Goal: Transaction & Acquisition: Purchase product/service

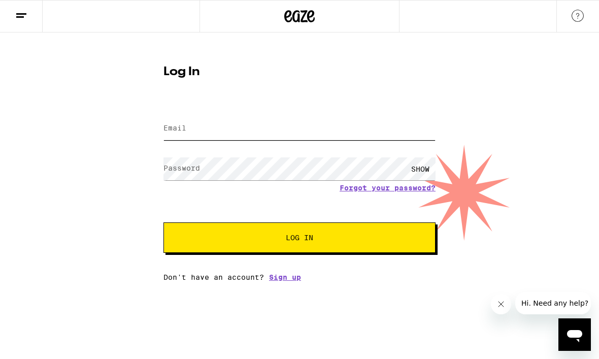
type input "[EMAIL_ADDRESS][DOMAIN_NAME]"
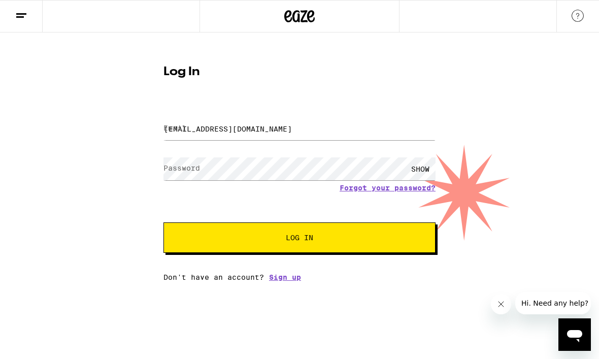
click at [299, 239] on button "Log In" at bounding box center [299, 237] width 272 height 30
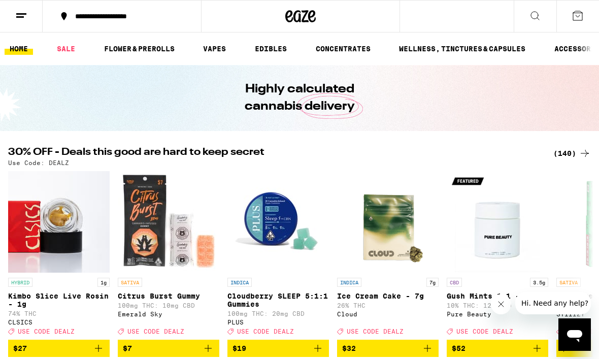
click at [590, 151] on icon at bounding box center [585, 153] width 12 height 12
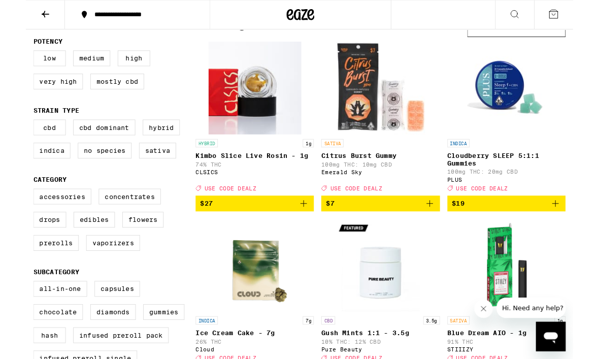
scroll to position [102, 0]
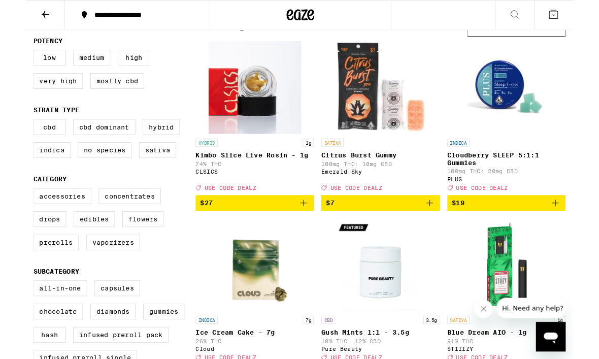
click at [152, 146] on label "Hybrid" at bounding box center [148, 138] width 41 height 17
click at [11, 132] on input "Hybrid" at bounding box center [10, 132] width 1 height 1
checkbox input "true"
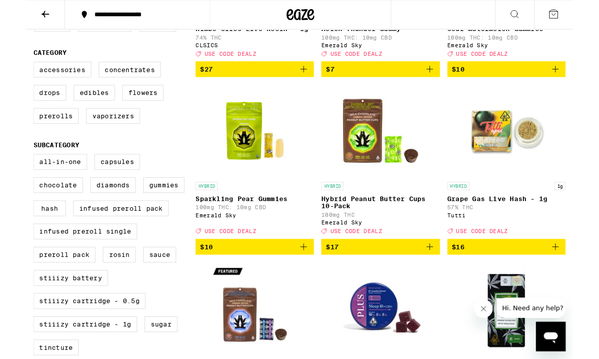
scroll to position [240, 0]
click at [137, 109] on label "Flowers" at bounding box center [128, 101] width 45 height 17
click at [11, 70] on input "Flowers" at bounding box center [10, 69] width 1 height 1
checkbox input "true"
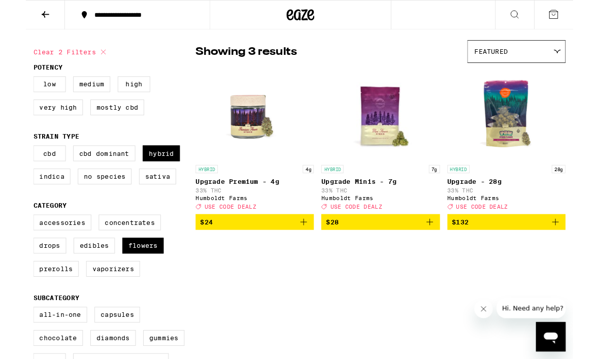
scroll to position [72, 0]
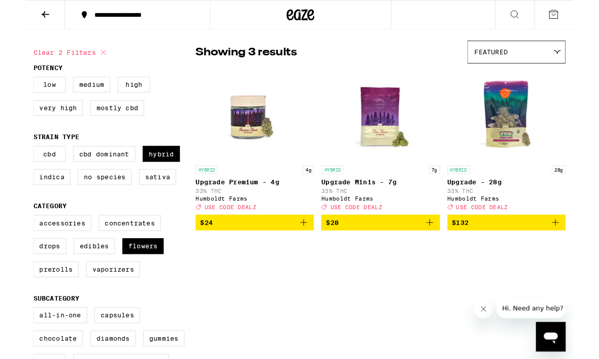
click at [309, 250] on icon "Add to bag" at bounding box center [304, 244] width 12 height 12
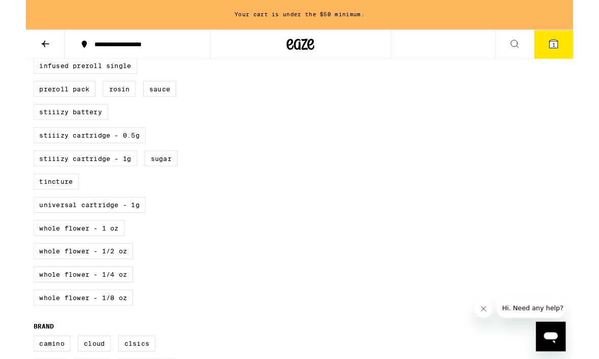
scroll to position [454, 0]
click at [35, 181] on label "STIIIZY Cartridge - 1g" at bounding box center [65, 172] width 114 height 17
checkbox input "true"
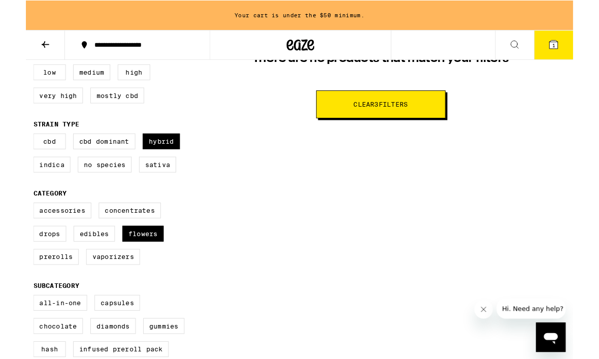
scroll to position [118, 0]
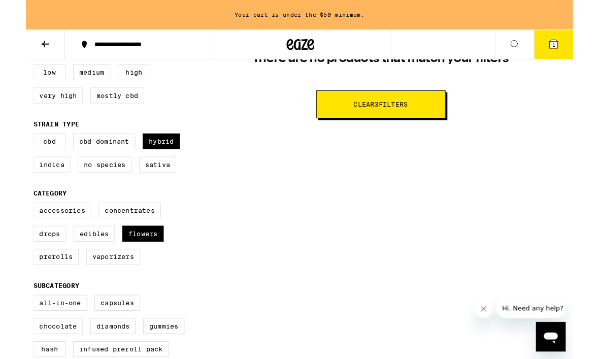
click at [156, 162] on label "Hybrid" at bounding box center [148, 154] width 41 height 17
click at [11, 148] on input "Hybrid" at bounding box center [10, 148] width 1 height 1
checkbox input "false"
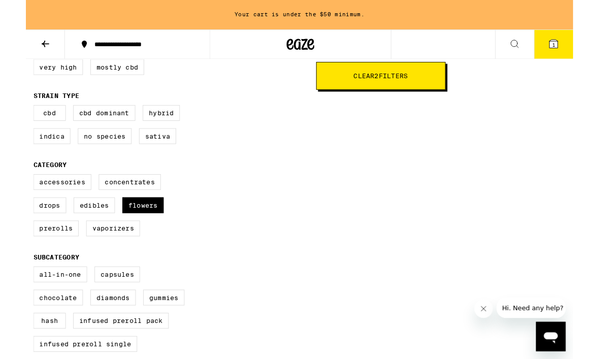
scroll to position [150, 0]
click at [141, 233] on label "Flowers" at bounding box center [128, 224] width 45 height 17
click at [11, 192] on input "Flowers" at bounding box center [10, 192] width 1 height 1
checkbox input "false"
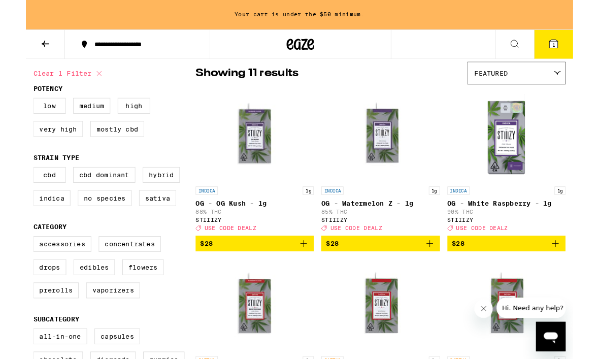
scroll to position [82, 0]
click at [25, 221] on label "Indica" at bounding box center [28, 216] width 41 height 17
click at [11, 185] on input "Indica" at bounding box center [10, 184] width 1 height 1
checkbox input "true"
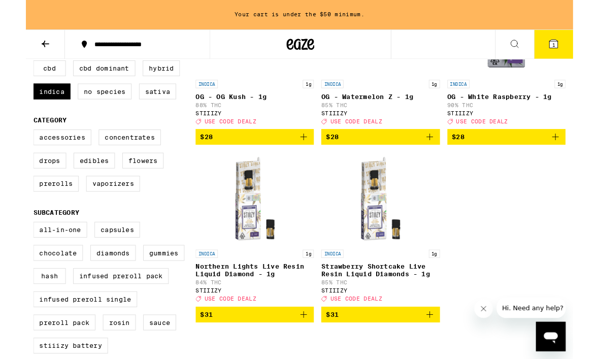
scroll to position [198, 0]
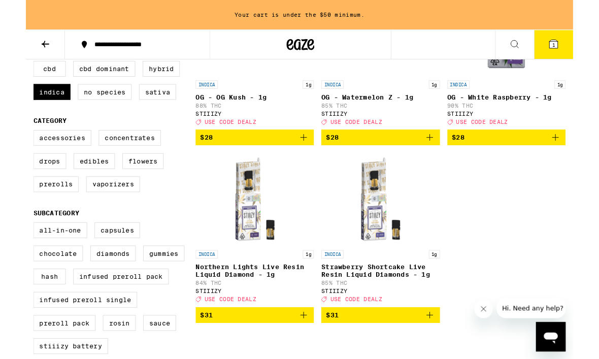
click at [310, 351] on icon "Add to bag" at bounding box center [304, 345] width 12 height 12
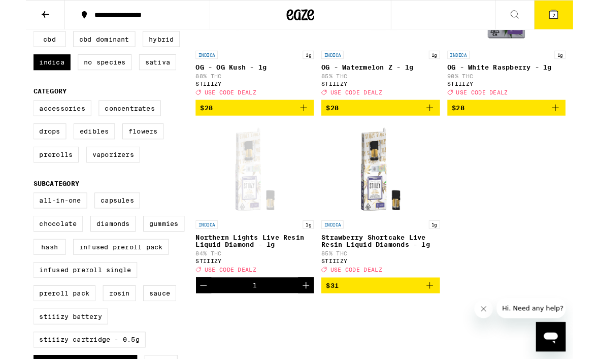
click at [582, 19] on icon at bounding box center [577, 15] width 9 height 9
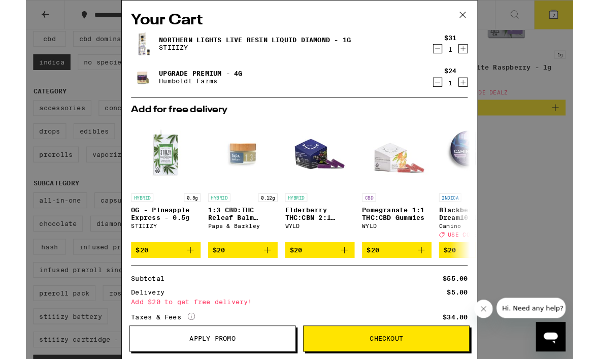
click at [481, 23] on icon at bounding box center [478, 16] width 15 height 15
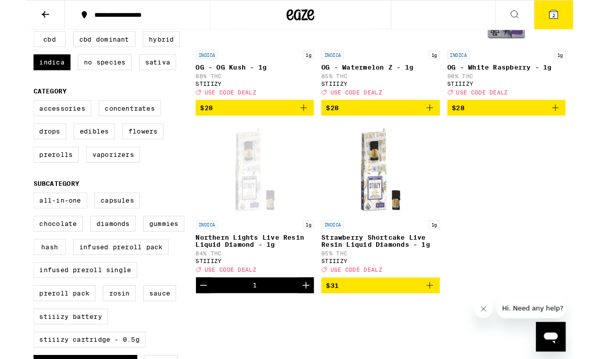
click at [16, 14] on icon at bounding box center [21, 16] width 12 height 12
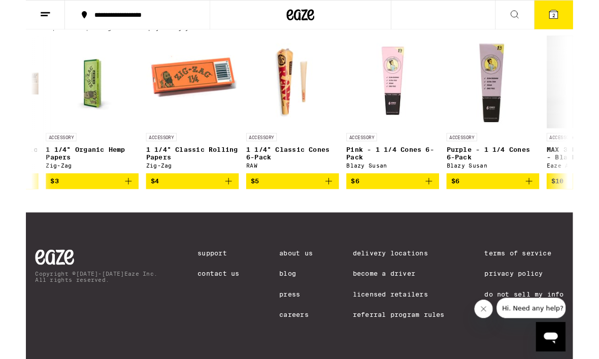
scroll to position [0, 964]
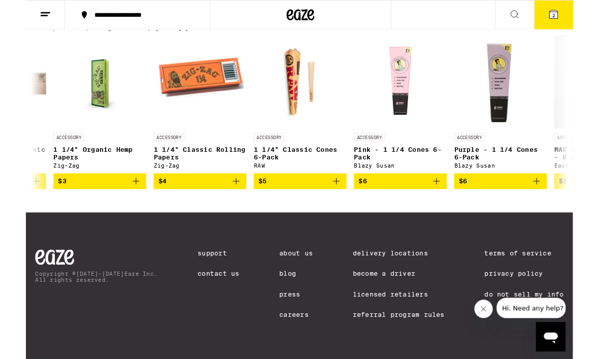
click at [346, 203] on button "$5" at bounding box center [301, 198] width 102 height 17
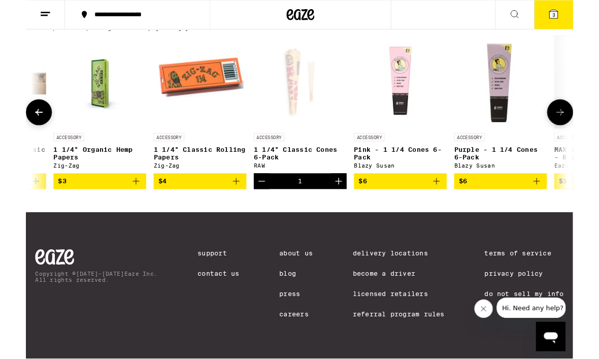
scroll to position [4752, 0]
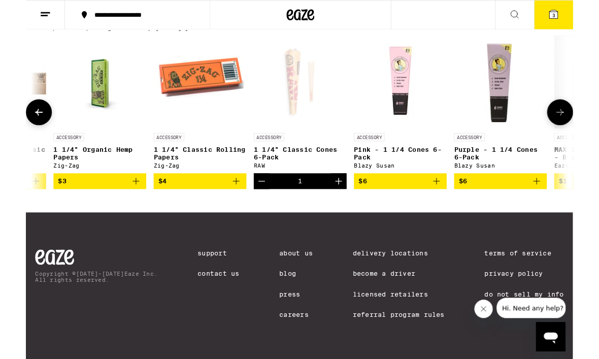
click at [588, 129] on icon at bounding box center [585, 123] width 12 height 12
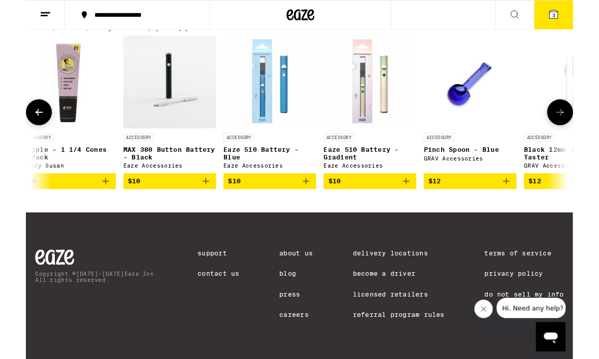
scroll to position [0, 1437]
click at [586, 126] on icon at bounding box center [585, 122] width 8 height 7
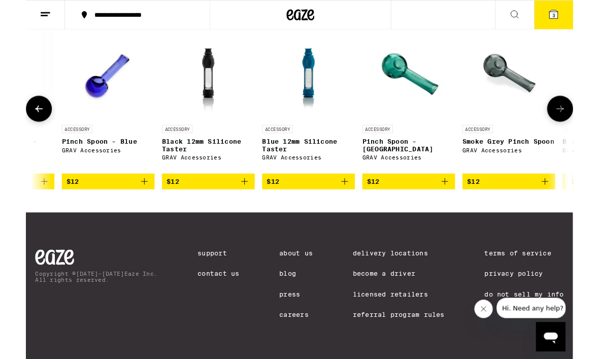
scroll to position [0, 1909]
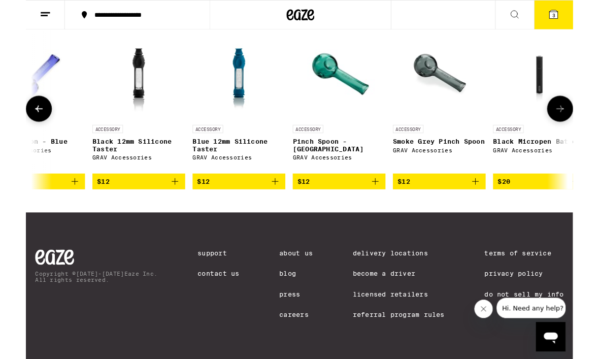
click at [584, 125] on icon at bounding box center [585, 119] width 12 height 12
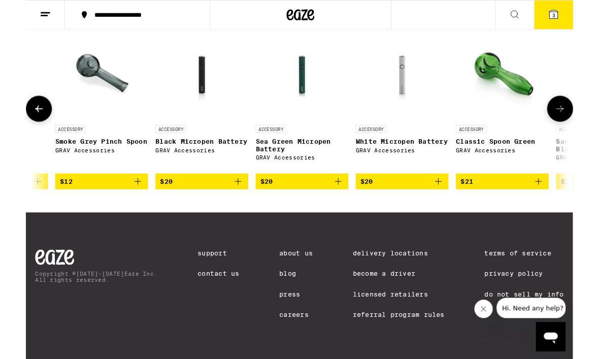
scroll to position [0, 2381]
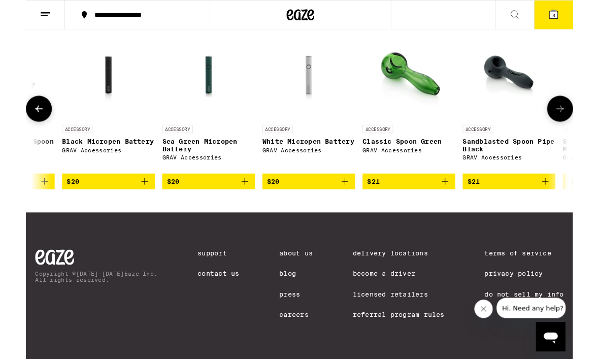
click at [589, 125] on icon at bounding box center [585, 119] width 12 height 12
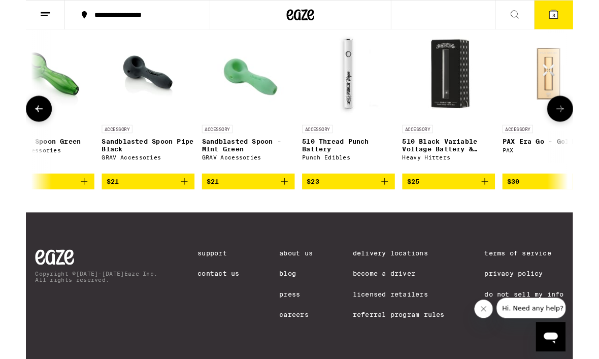
scroll to position [0, 2853]
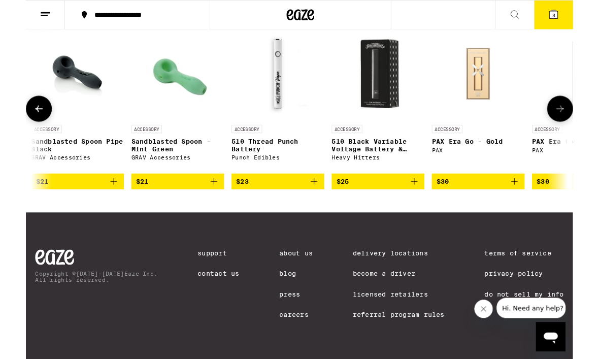
click at [585, 125] on icon at bounding box center [585, 119] width 12 height 12
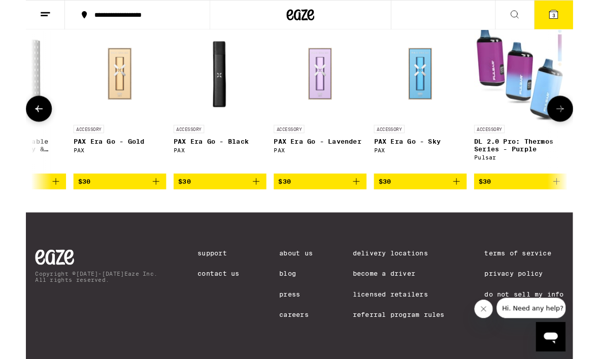
scroll to position [0, 3325]
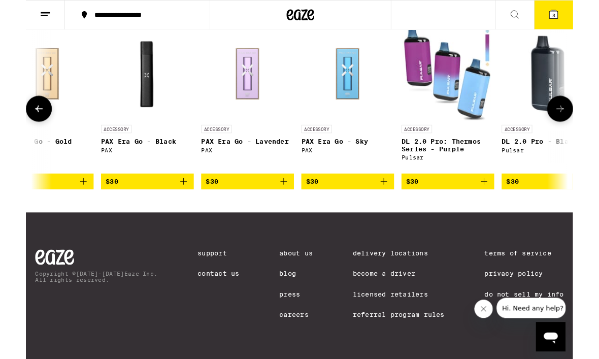
click at [585, 125] on icon at bounding box center [585, 119] width 12 height 12
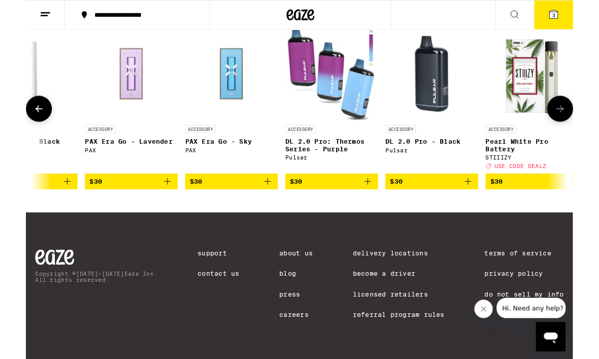
scroll to position [0, 3797]
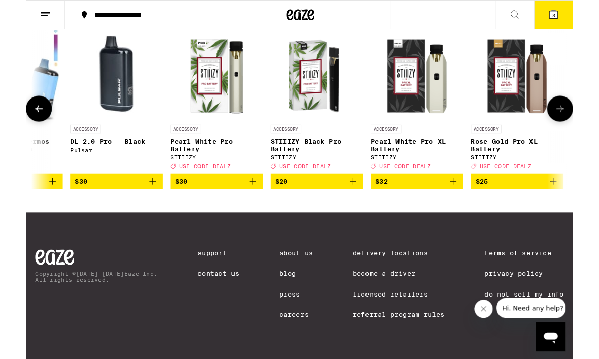
click at [592, 133] on button at bounding box center [585, 119] width 28 height 28
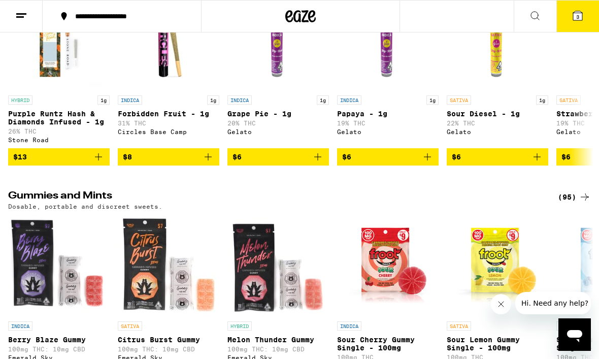
scroll to position [3035, 0]
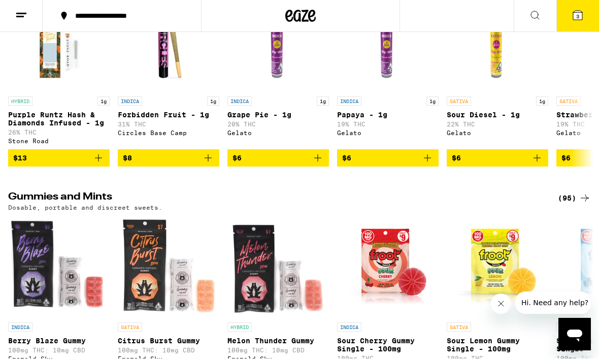
click at [585, 13] on button "3" at bounding box center [577, 16] width 43 height 31
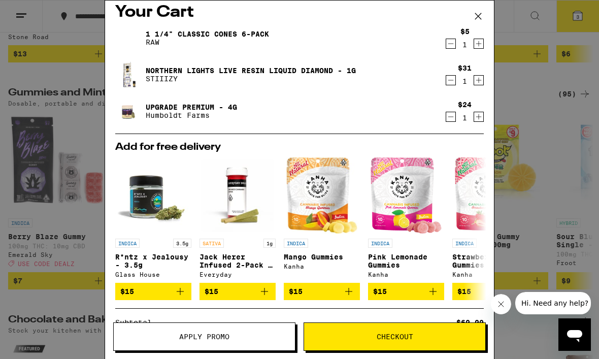
scroll to position [11, 0]
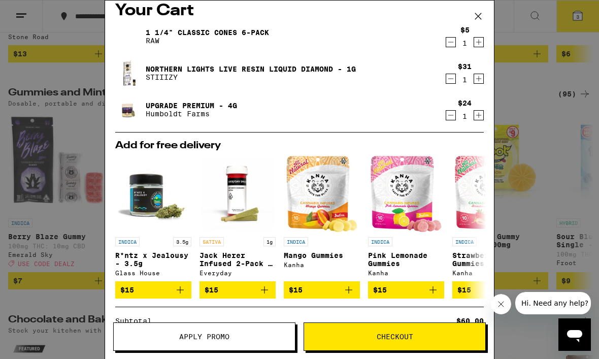
click at [484, 16] on icon at bounding box center [478, 16] width 15 height 15
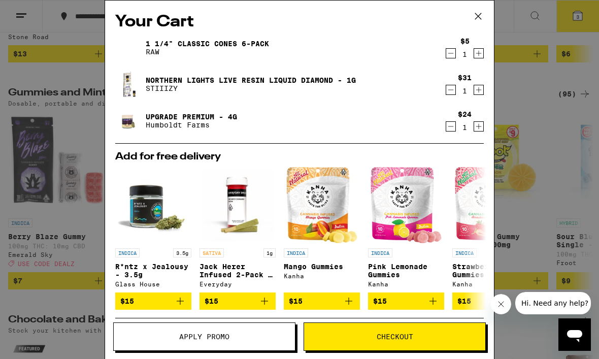
click at [478, 16] on icon at bounding box center [478, 16] width 6 height 6
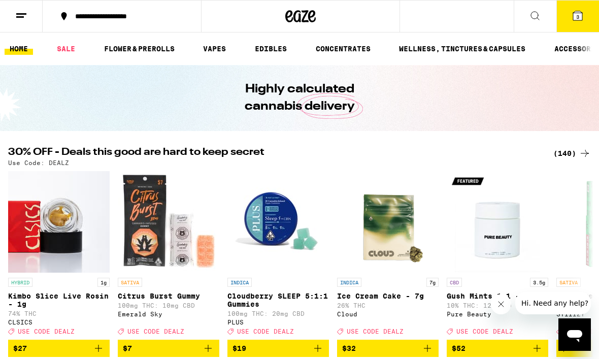
click at [586, 155] on icon at bounding box center [585, 153] width 8 height 7
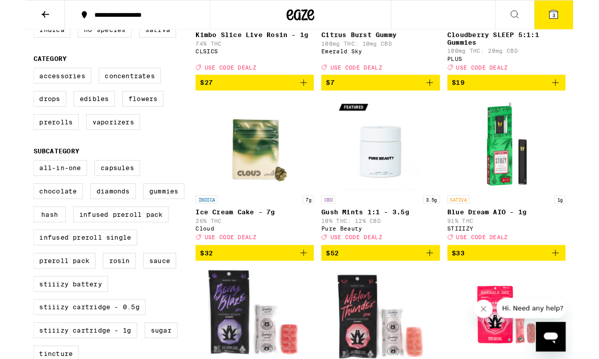
scroll to position [235, 0]
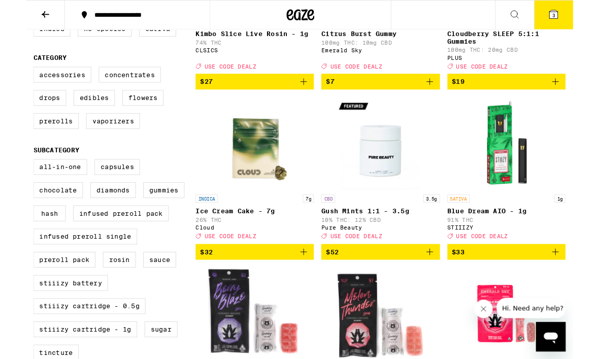
click at [107, 191] on label "Capsules" at bounding box center [100, 182] width 50 height 17
click at [11, 176] on input "Capsules" at bounding box center [10, 176] width 1 height 1
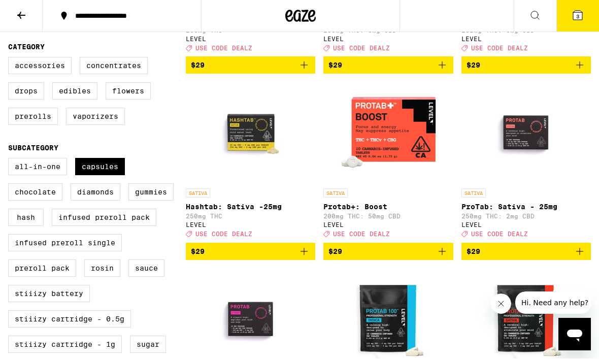
scroll to position [251, 0]
click at [110, 175] on label "Capsules" at bounding box center [100, 166] width 50 height 17
click at [11, 160] on input "Capsules" at bounding box center [10, 159] width 1 height 1
checkbox input "false"
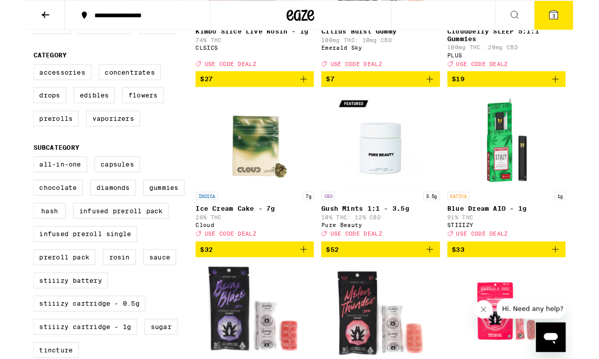
scroll to position [238, 0]
click at [32, 111] on label "Drops" at bounding box center [26, 103] width 36 height 17
click at [11, 72] on input "Drops" at bounding box center [10, 72] width 1 height 1
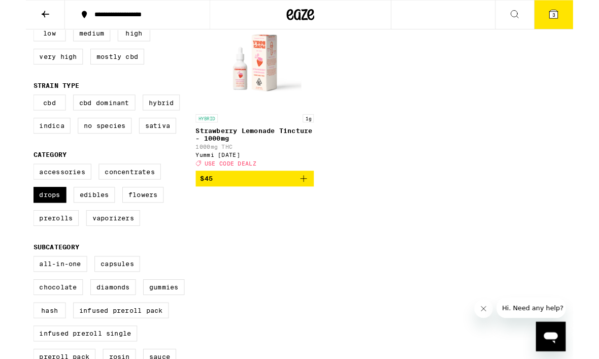
scroll to position [128, 0]
click at [32, 222] on label "Drops" at bounding box center [26, 213] width 36 height 17
click at [11, 181] on input "Drops" at bounding box center [10, 181] width 1 height 1
checkbox input "false"
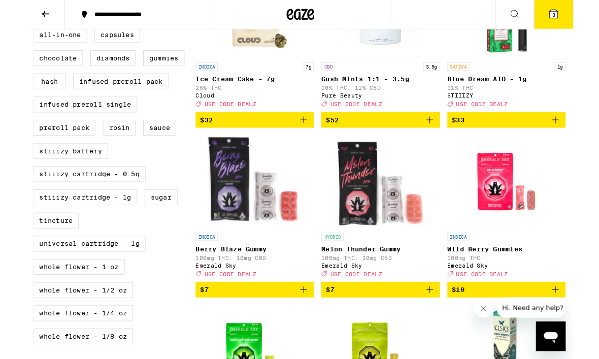
scroll to position [379, 0]
click at [79, 174] on label "STIIIZY Battery" at bounding box center [49, 164] width 82 height 17
click at [11, 31] on input "STIIIZY Battery" at bounding box center [10, 31] width 1 height 1
checkbox input "true"
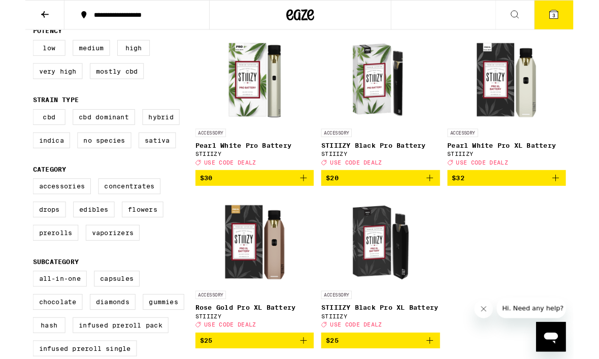
scroll to position [112, 0]
click at [444, 201] on icon "Add to bag" at bounding box center [442, 195] width 12 height 12
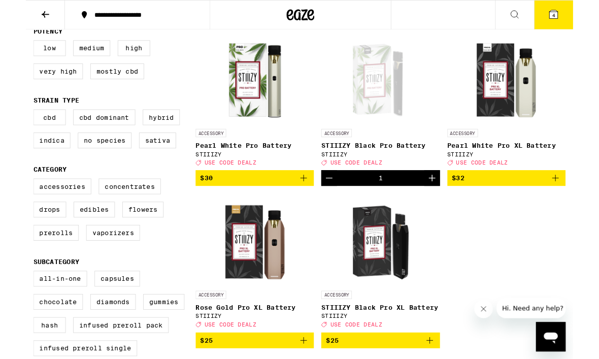
click at [586, 18] on button "4" at bounding box center [577, 16] width 43 height 31
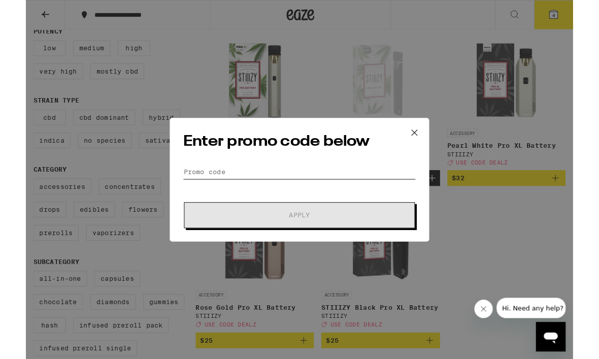
click at [294, 182] on input "Promo Code" at bounding box center [299, 188] width 255 height 15
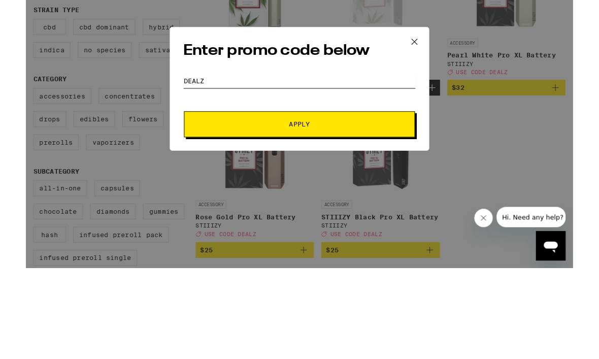
type input "Dealz"
click at [345, 232] on span "Apply" at bounding box center [299, 235] width 183 height 7
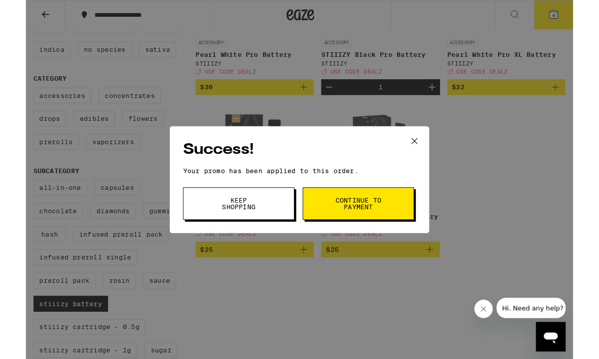
click at [263, 217] on button "Keep Shopping" at bounding box center [233, 223] width 122 height 36
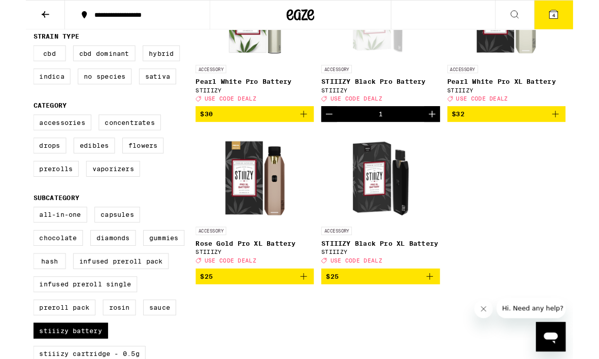
scroll to position [182, 0]
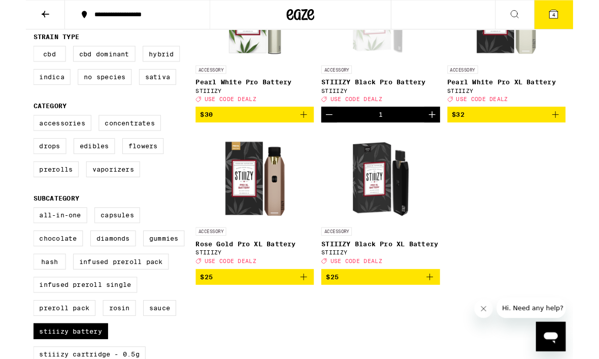
click at [478, 312] on button "Close message from company" at bounding box center [484, 309] width 20 height 20
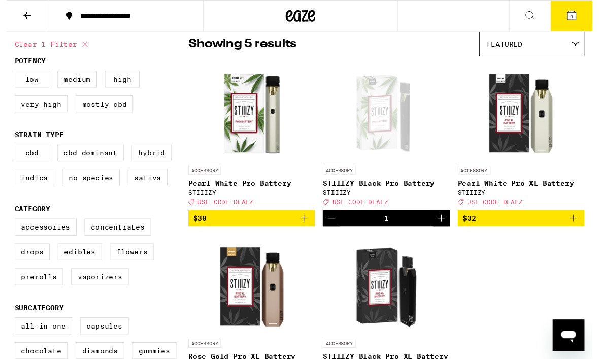
scroll to position [0, 0]
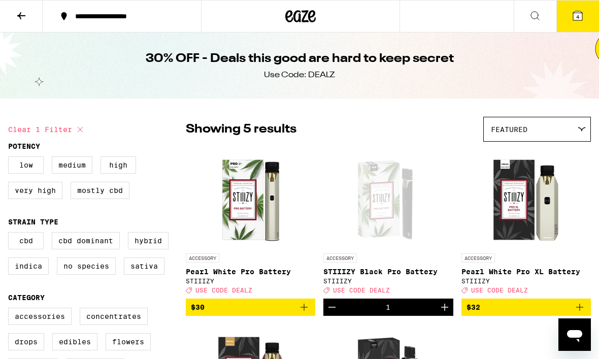
click at [582, 16] on icon at bounding box center [577, 15] width 9 height 9
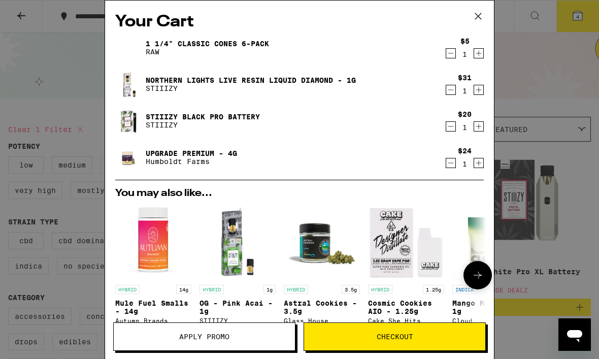
click at [479, 26] on button at bounding box center [477, 17] width 31 height 32
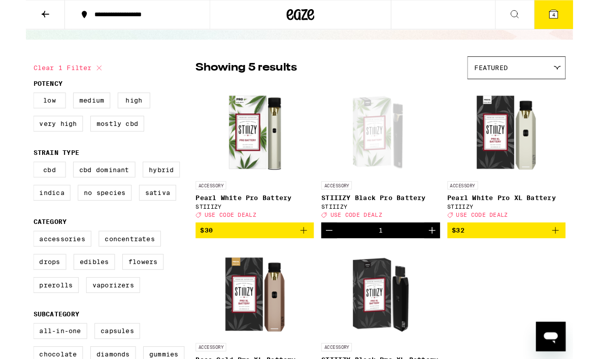
scroll to position [55, 0]
click at [385, 164] on div "Open page for STIIIZY Black Pro Battery from STIIIZY" at bounding box center [389, 143] width 102 height 102
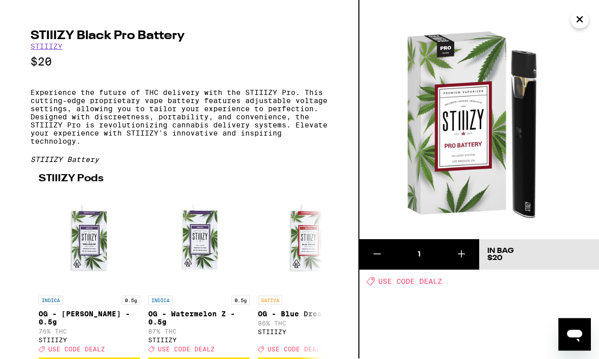
click at [579, 15] on icon "Close" at bounding box center [580, 19] width 12 height 15
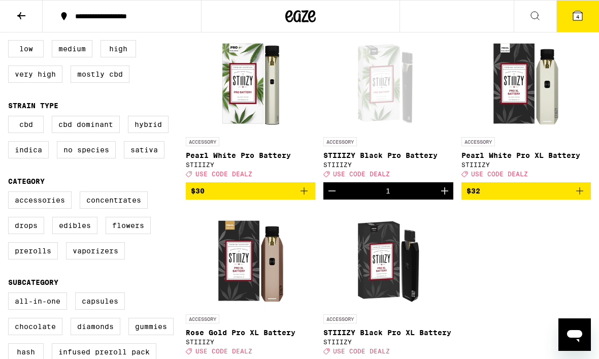
click at [576, 16] on span "4" at bounding box center [577, 17] width 3 height 6
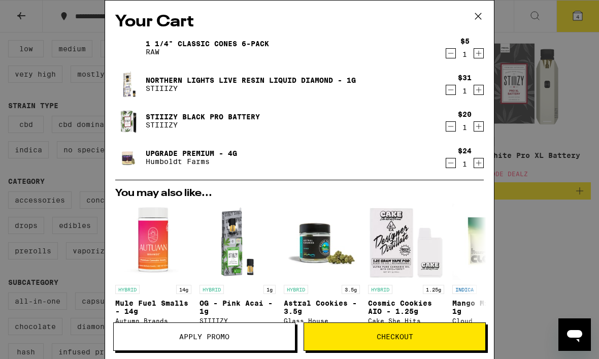
click at [450, 129] on icon "Decrement" at bounding box center [450, 126] width 9 height 12
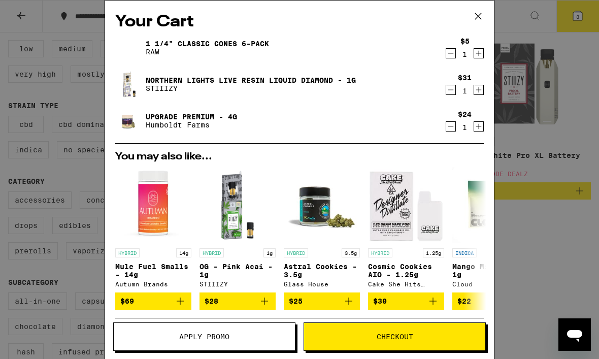
click at [480, 14] on icon at bounding box center [478, 16] width 6 height 6
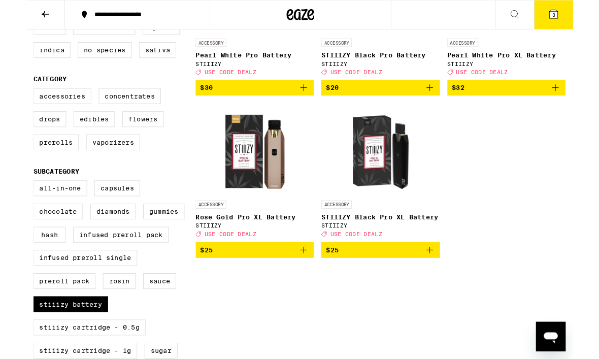
click at [439, 280] on icon "Add to bag" at bounding box center [442, 274] width 12 height 12
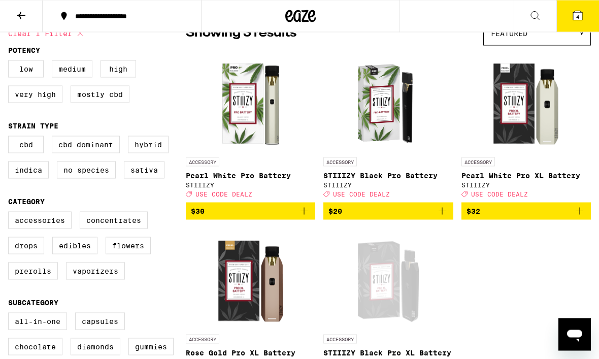
click at [573, 22] on button "4" at bounding box center [577, 16] width 43 height 31
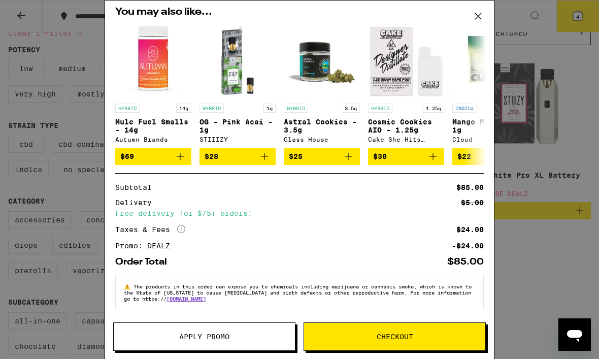
scroll to position [192, 0]
click at [396, 338] on span "Checkout" at bounding box center [395, 336] width 37 height 7
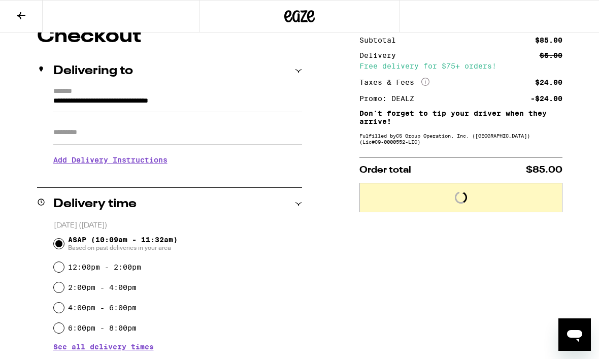
scroll to position [1, 0]
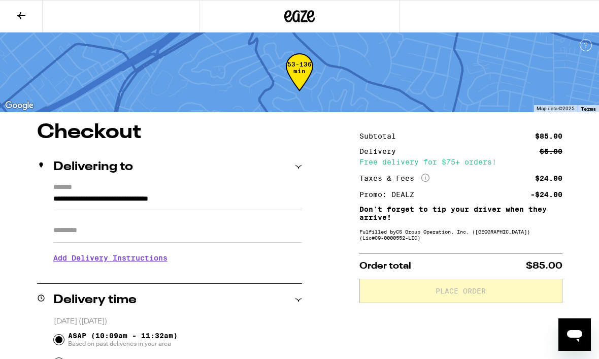
click at [167, 257] on h3 "Add Delivery Instructions" at bounding box center [177, 257] width 249 height 23
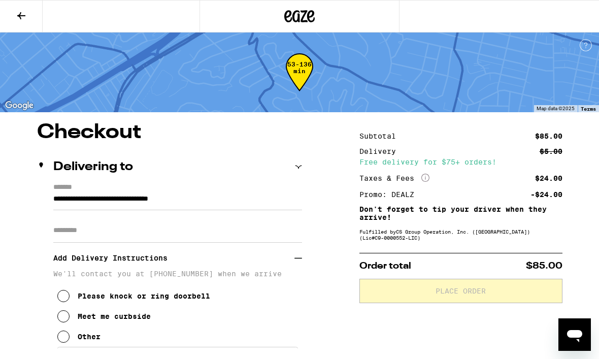
click at [66, 306] on button "Please knock or ring doorbell" at bounding box center [133, 296] width 153 height 20
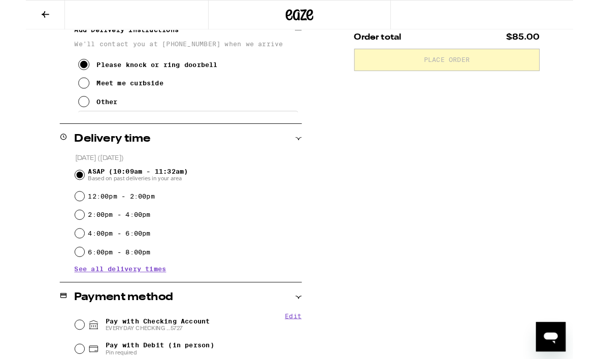
scroll to position [319, 0]
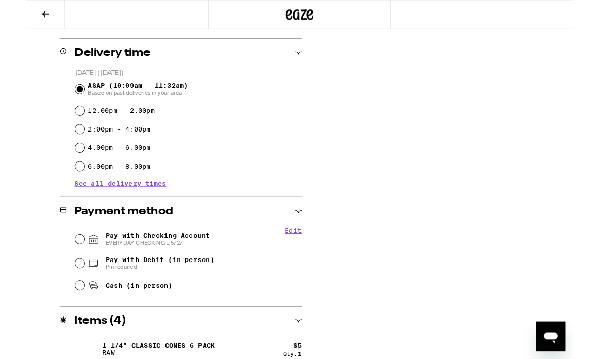
click at [68, 263] on icon at bounding box center [74, 262] width 12 height 12
click at [64, 263] on input "Pay with Checking Account EVERYDAY CHECKING ...5727" at bounding box center [59, 262] width 10 height 10
radio input "true"
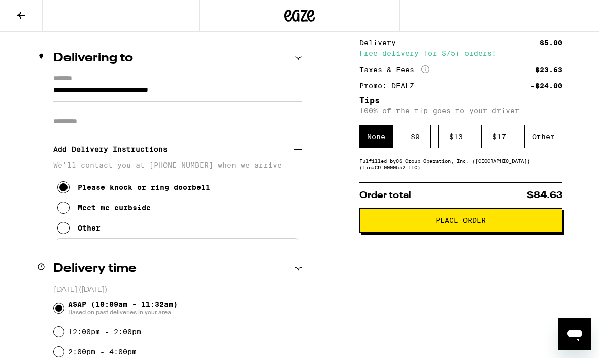
scroll to position [109, 0]
click at [455, 224] on span "Place Order" at bounding box center [461, 220] width 50 height 7
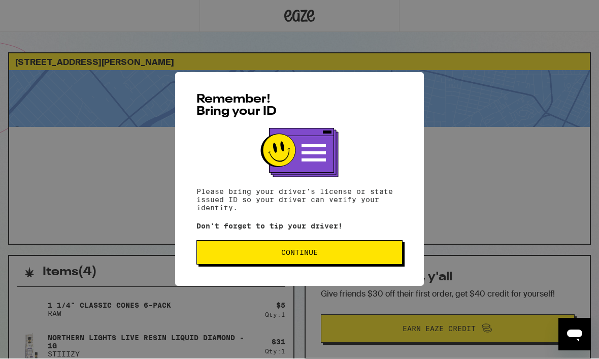
scroll to position [1, 0]
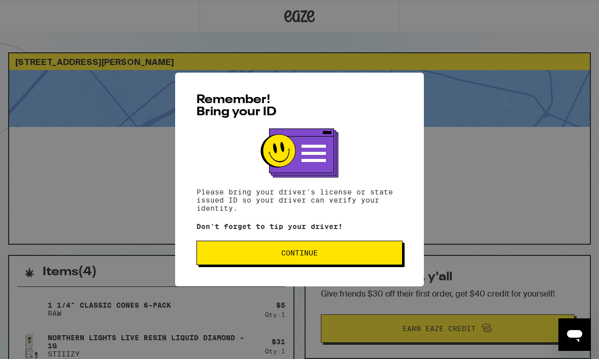
click at [330, 248] on button "Continue" at bounding box center [299, 253] width 206 height 24
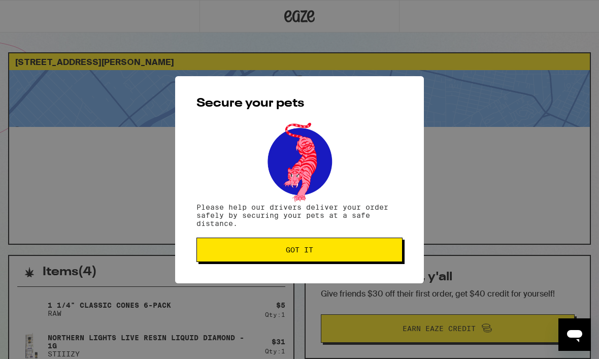
click at [329, 248] on button "Got it" at bounding box center [299, 250] width 206 height 24
